Goal: Find specific page/section: Find specific page/section

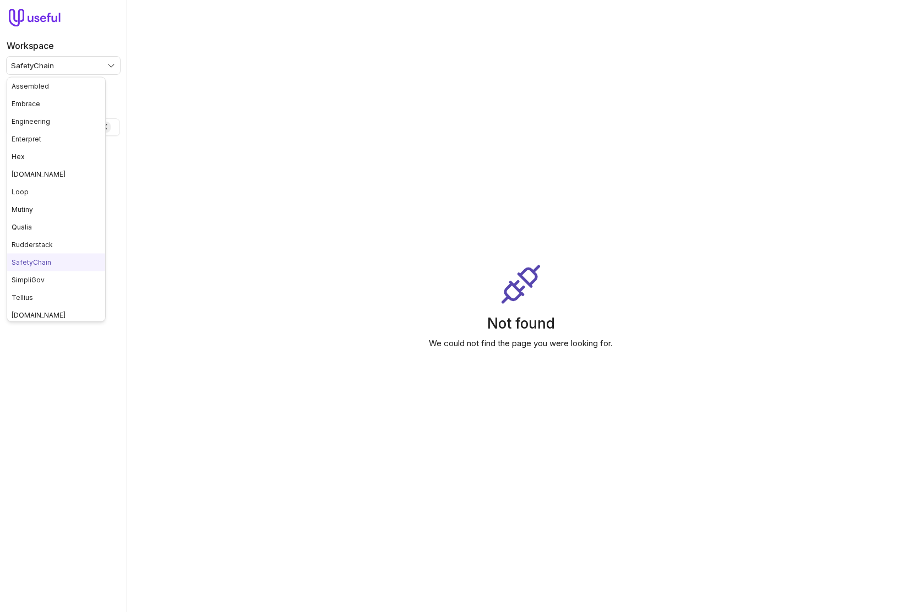
click at [90, 64] on html "Workspace SafetyChain Quick search... ⌘ K Meetings Settings Not found We could …" at bounding box center [457, 306] width 915 height 612
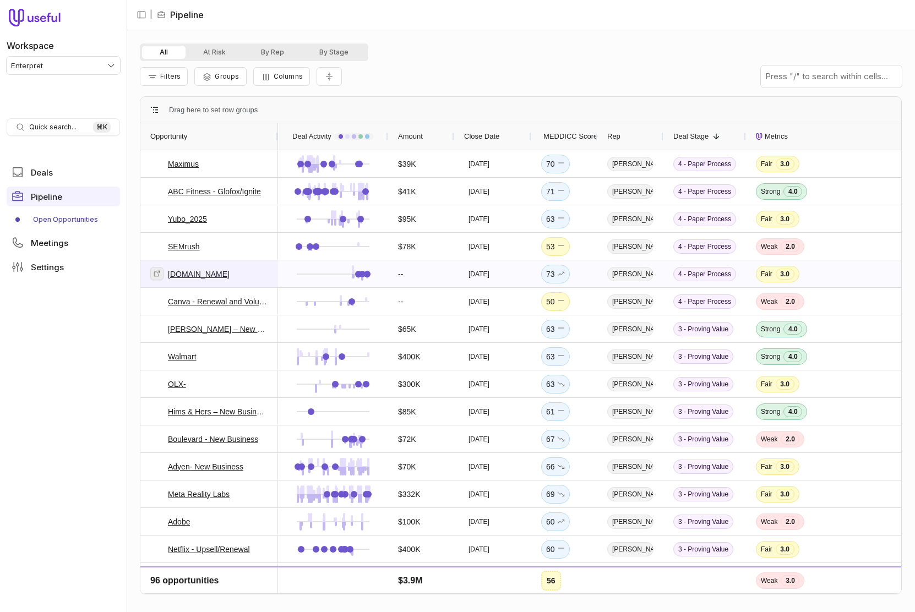
click at [156, 274] on icon at bounding box center [157, 274] width 8 height 8
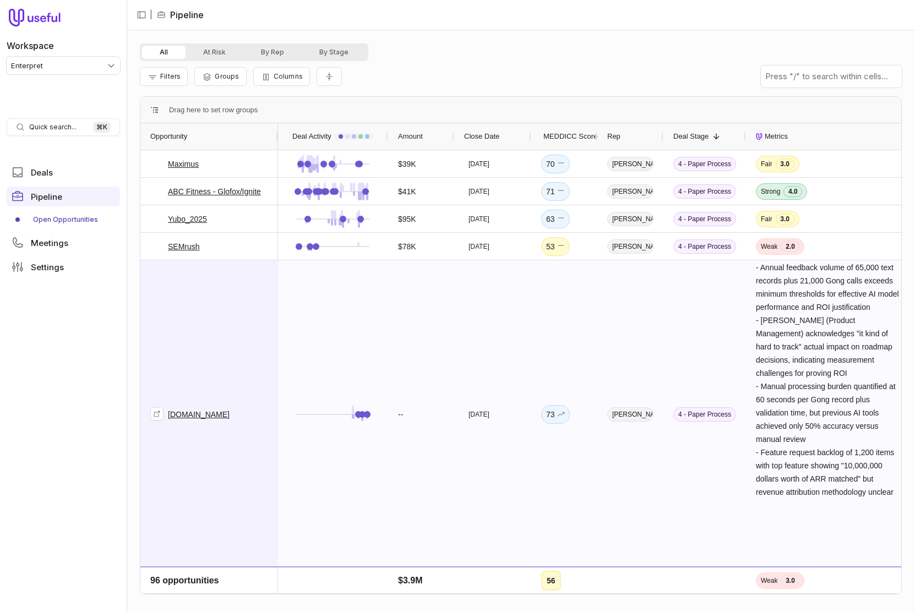
click at [221, 288] on span "[DOMAIN_NAME]" at bounding box center [209, 414] width 118 height 307
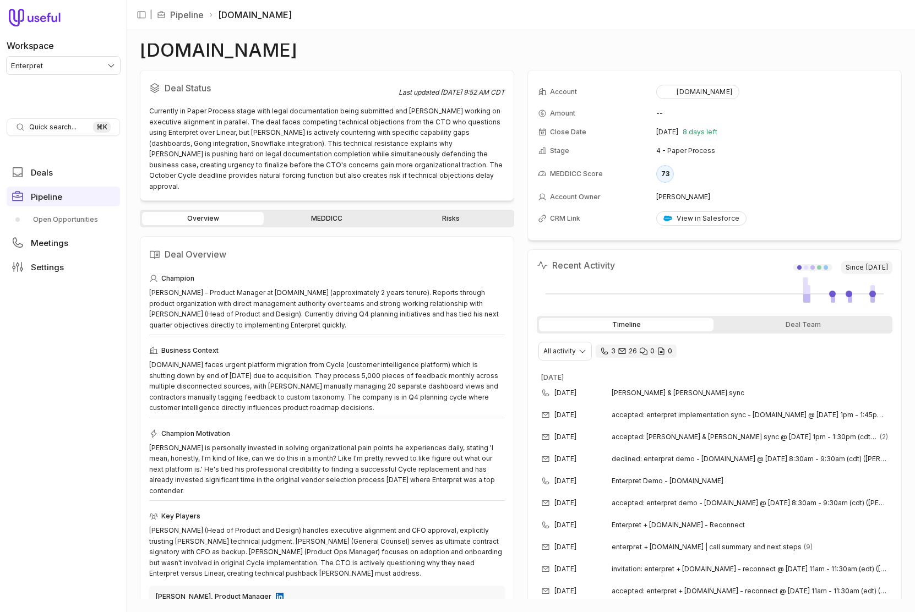
click at [333, 212] on link "MEDDICC" at bounding box center [327, 218] width 122 height 13
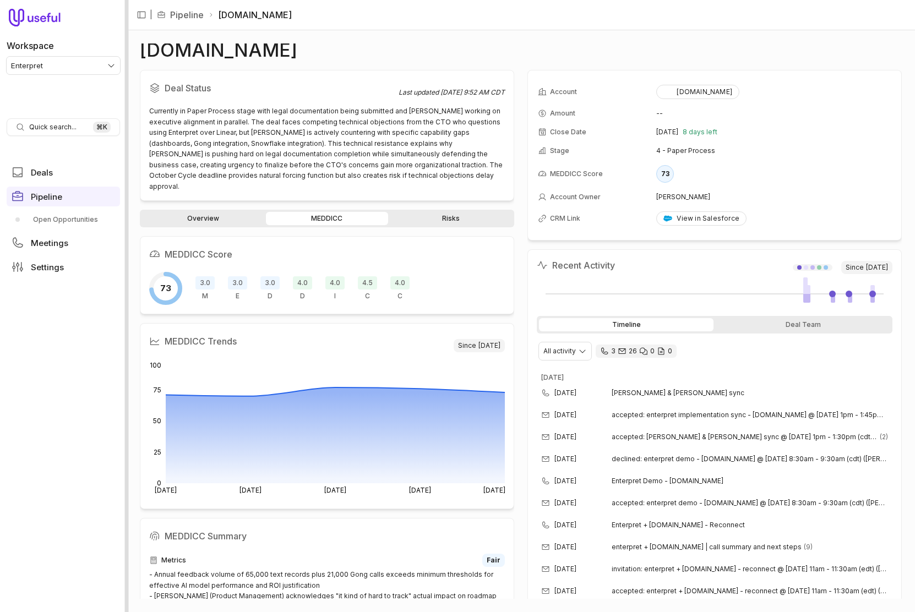
click at [127, 41] on div at bounding box center [127, 306] width 4 height 612
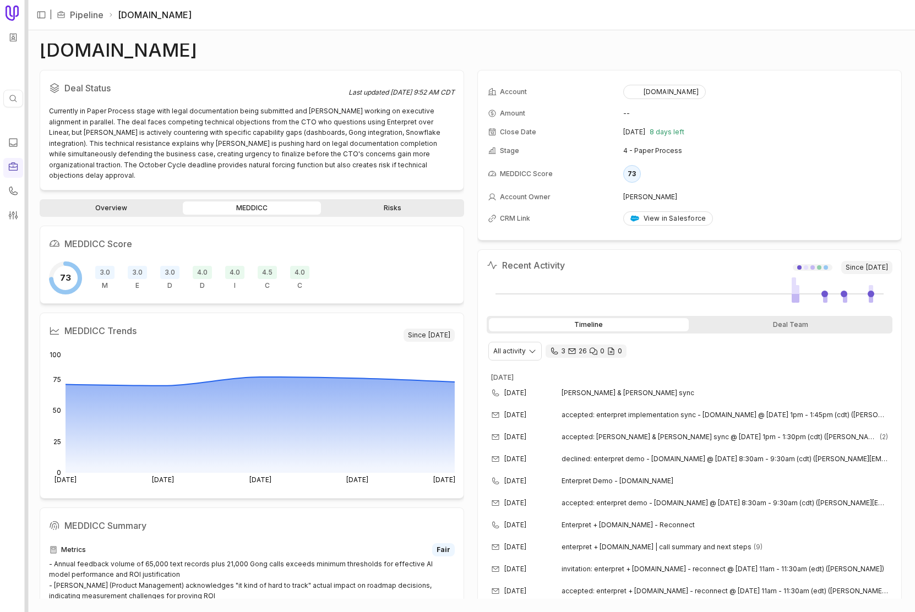
click at [26, 20] on div at bounding box center [27, 306] width 4 height 612
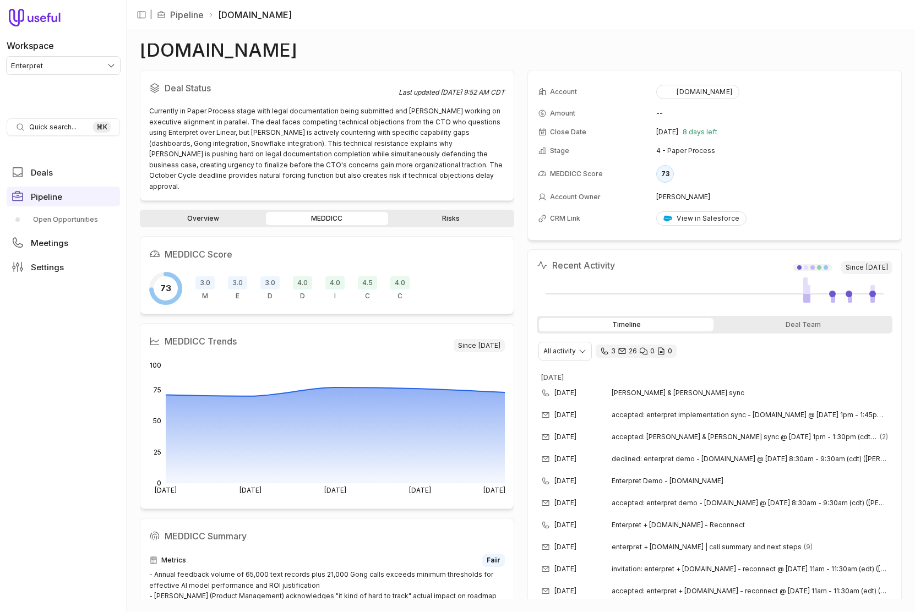
click at [335, 28] on nav "| Pipeline Customer.io" at bounding box center [521, 15] width 788 height 30
drag, startPoint x: 113, startPoint y: 35, endPoint x: 30, endPoint y: 50, distance: 84.6
click at [112, 35] on div "Workspace Enterpret" at bounding box center [63, 52] width 113 height 44
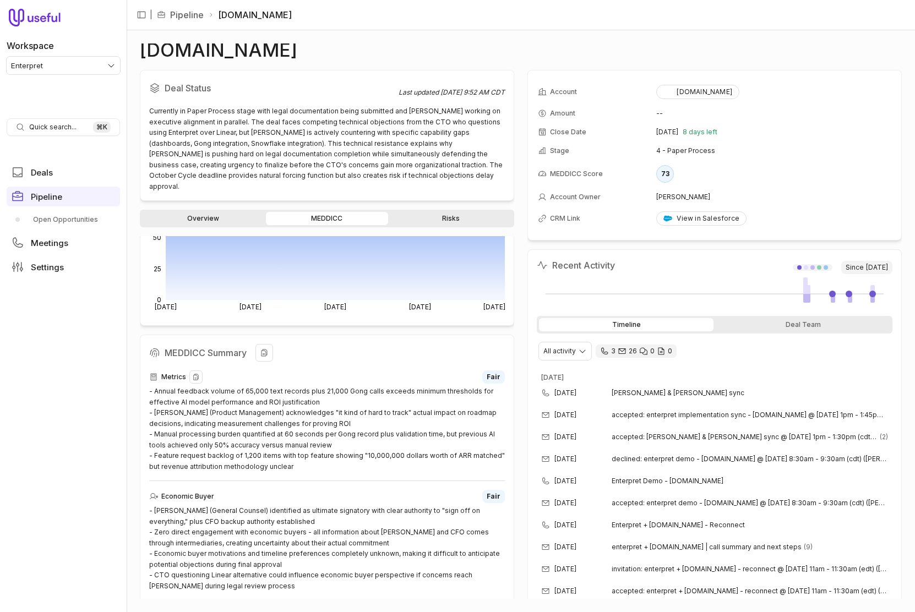
click at [177, 386] on div "- Annual feedback volume of 65,000 text records plus 21,000 Gong calls exceeds …" at bounding box center [327, 429] width 356 height 86
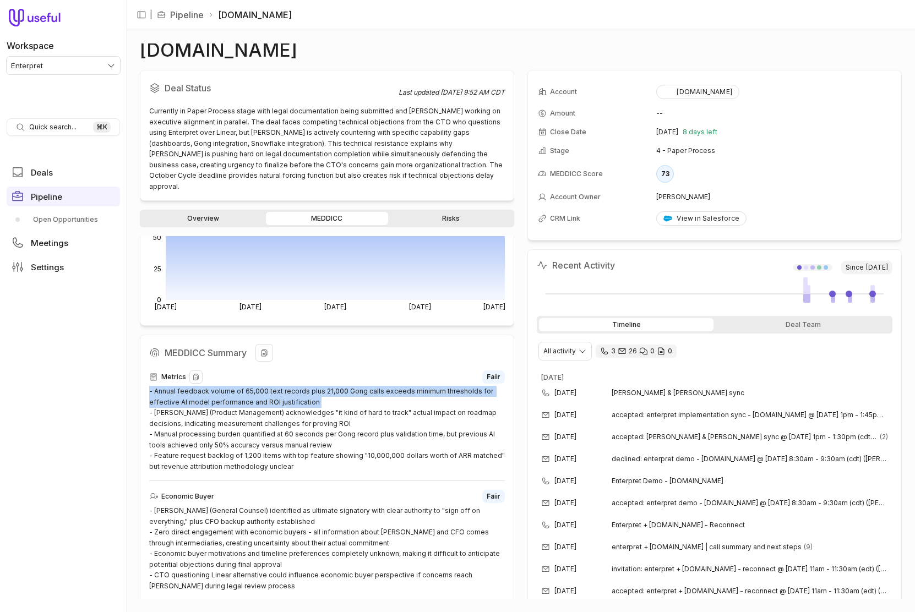
drag, startPoint x: 177, startPoint y: 384, endPoint x: 236, endPoint y: 390, distance: 59.8
click at [177, 386] on div "- Annual feedback volume of 65,000 text records plus 21,000 Gong calls exceeds …" at bounding box center [327, 429] width 356 height 86
copy div "- Annual feedback volume of 65,000 text records plus 21,000 Gong calls exceeds …"
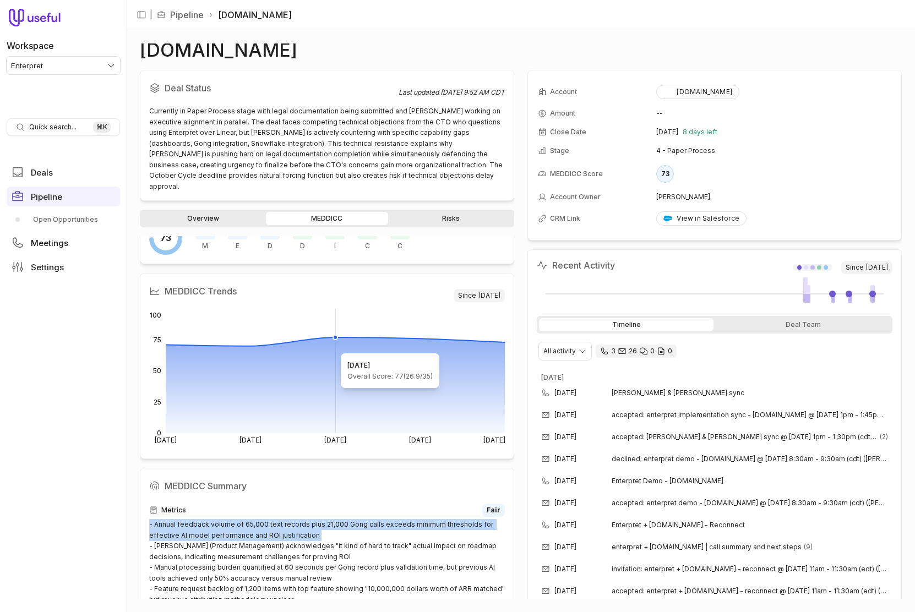
scroll to position [0, 0]
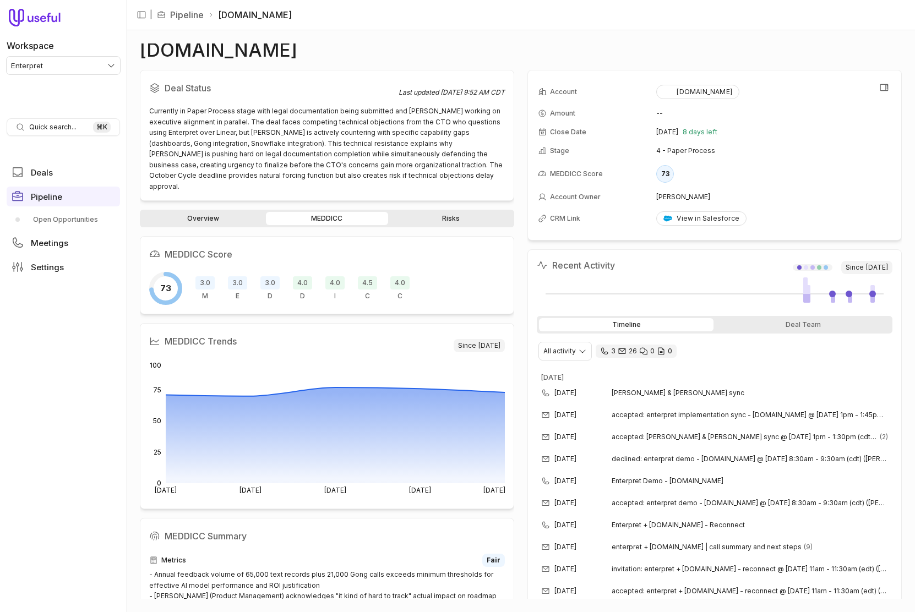
drag, startPoint x: 662, startPoint y: 260, endPoint x: 608, endPoint y: 217, distance: 68.9
click at [662, 260] on div "Recent Activity Since Jul 20, 2025" at bounding box center [715, 268] width 356 height 18
